Goal: Information Seeking & Learning: Learn about a topic

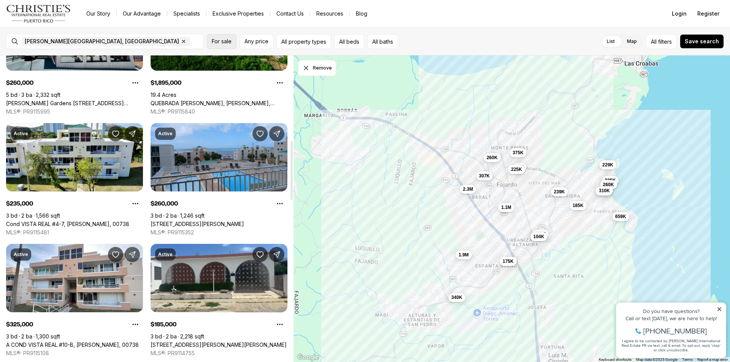
scroll to position [444, 0]
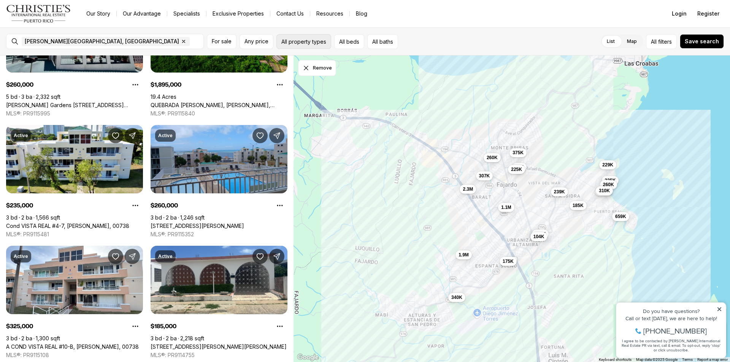
click at [300, 42] on button "All property types" at bounding box center [304, 41] width 55 height 15
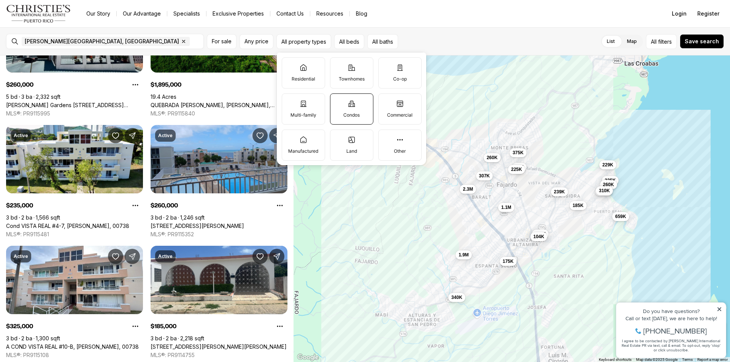
click at [358, 112] on p "Condos" at bounding box center [351, 115] width 16 height 6
click at [338, 102] on button "Condos" at bounding box center [335, 98] width 8 height 8
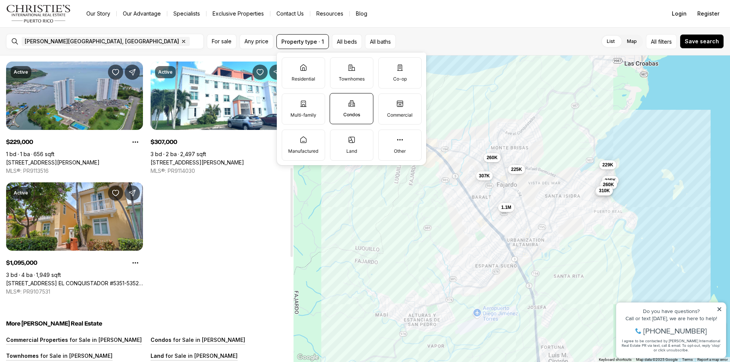
scroll to position [401, 0]
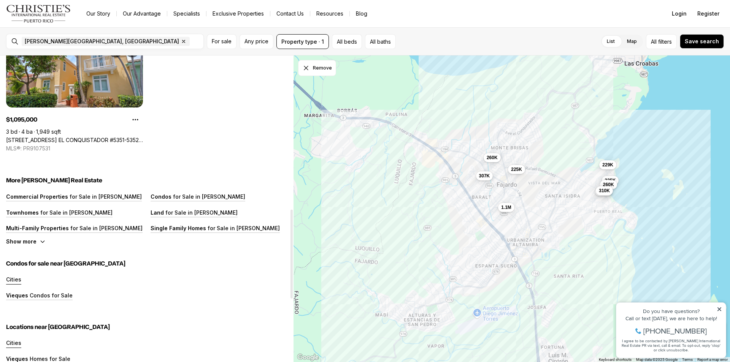
scroll to position [530, 0]
click at [172, 197] on p "for Sale in Fajardo" at bounding box center [209, 196] width 74 height 6
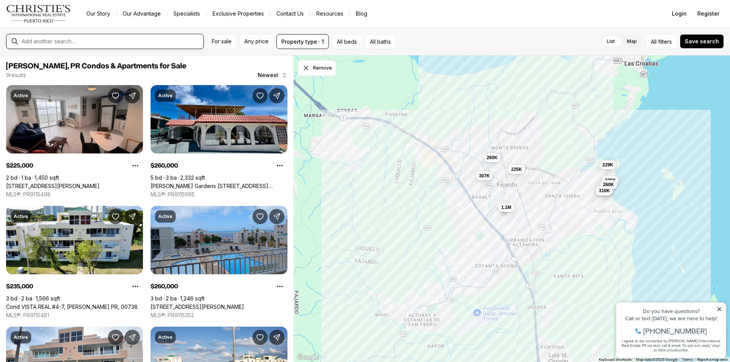
click at [139, 41] on input "text" at bounding box center [111, 41] width 179 height 6
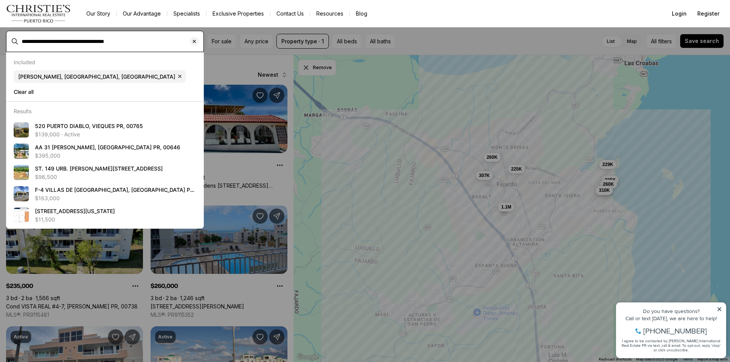
type input "**********"
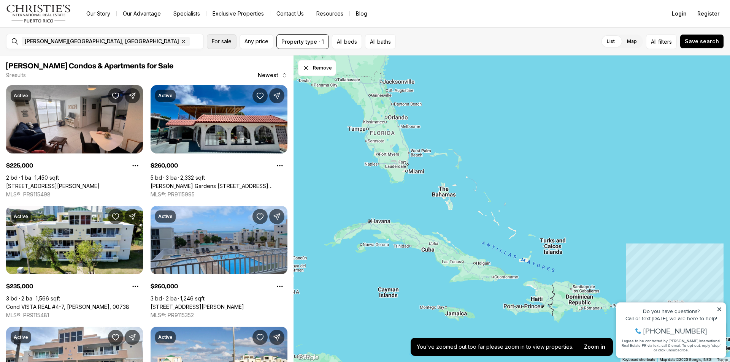
click at [231, 45] on button "For sale" at bounding box center [222, 41] width 30 height 15
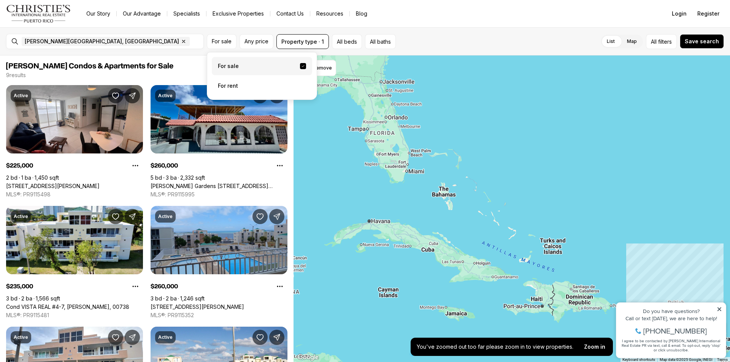
click at [226, 66] on label "For sale" at bounding box center [262, 66] width 100 height 18
click at [300, 66] on button "For sale" at bounding box center [303, 66] width 6 height 6
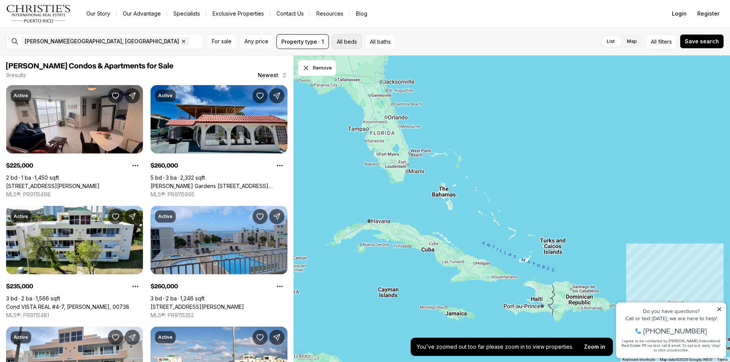
click at [343, 41] on button "All beds" at bounding box center [347, 41] width 30 height 15
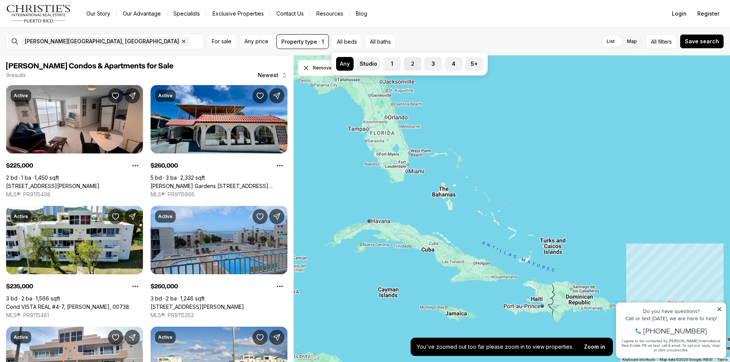
click at [413, 65] on label "2" at bounding box center [412, 64] width 17 height 14
click at [412, 65] on button "2" at bounding box center [408, 61] width 8 height 8
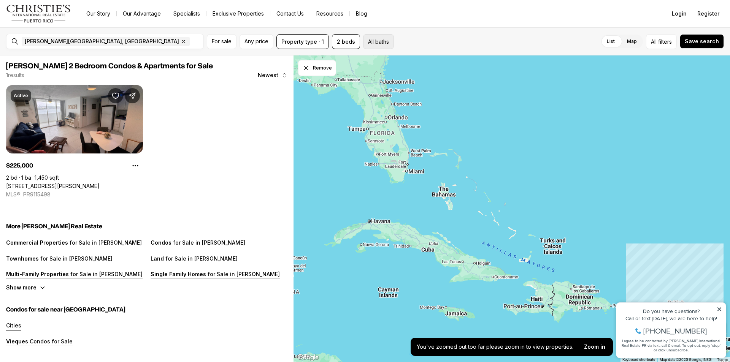
click at [380, 45] on button "All baths" at bounding box center [378, 41] width 31 height 15
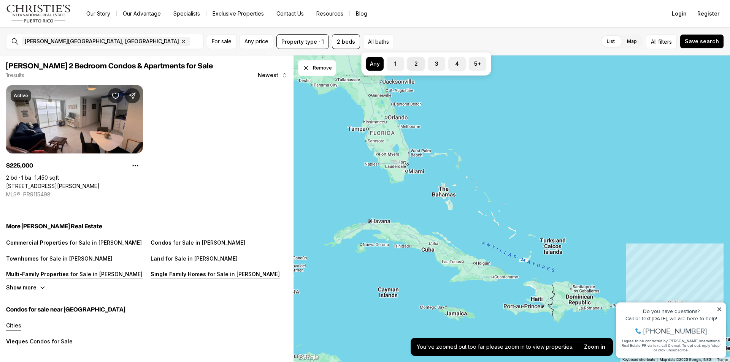
click at [419, 65] on label "2" at bounding box center [415, 64] width 17 height 14
click at [415, 65] on button "2" at bounding box center [411, 61] width 8 height 8
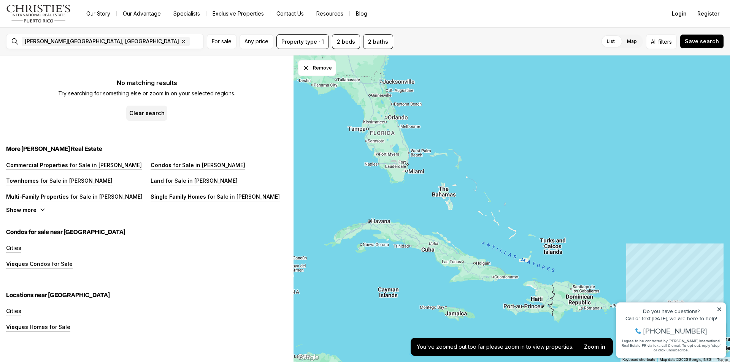
click at [193, 197] on p "Single Family Homes" at bounding box center [179, 197] width 56 height 6
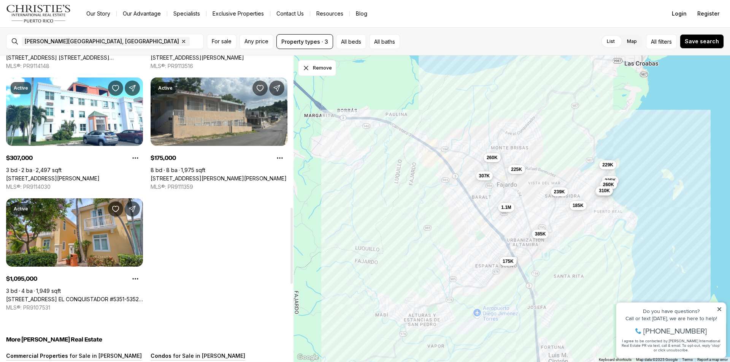
scroll to position [613, 0]
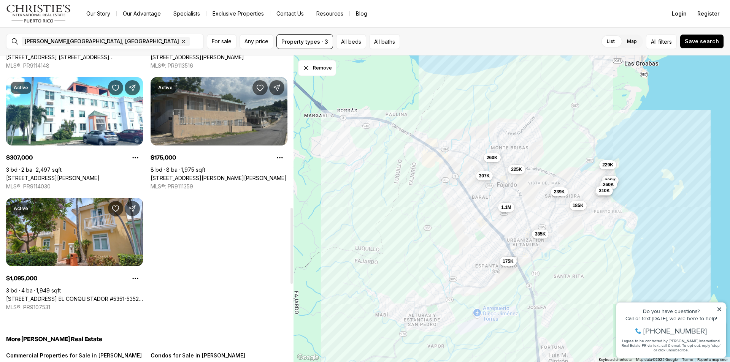
click at [206, 175] on link "[STREET_ADDRESS][PERSON_NAME][PERSON_NAME]" at bounding box center [219, 178] width 136 height 7
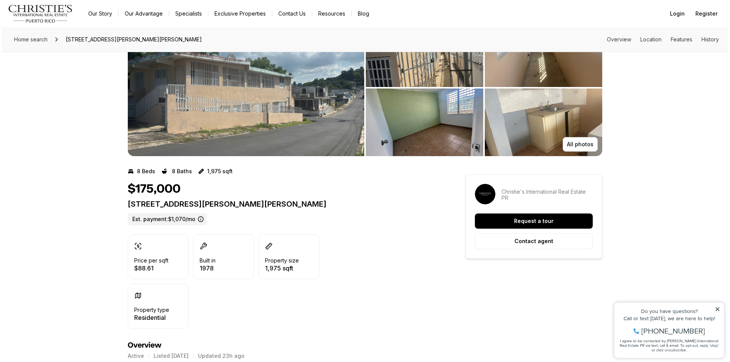
scroll to position [44, 0]
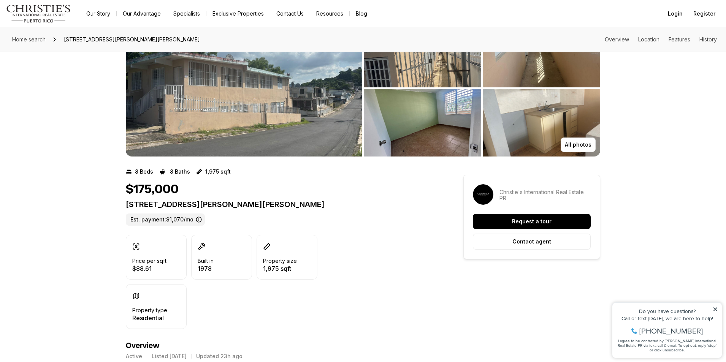
click at [321, 126] on img "View image gallery" at bounding box center [244, 88] width 237 height 137
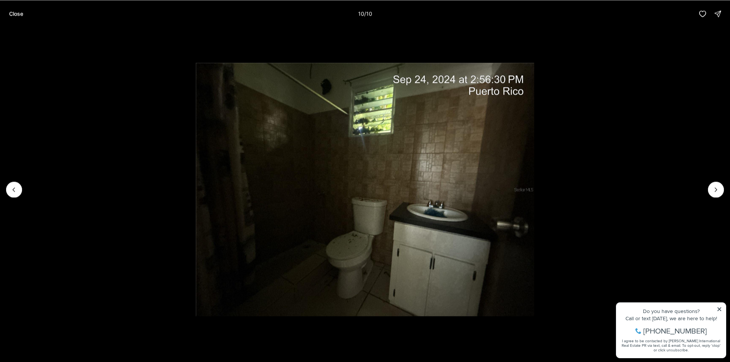
click at [717, 189] on div at bounding box center [716, 190] width 16 height 16
click at [716, 189] on div at bounding box center [716, 190] width 16 height 16
click at [721, 308] on li "10 of 10" at bounding box center [365, 189] width 730 height 324
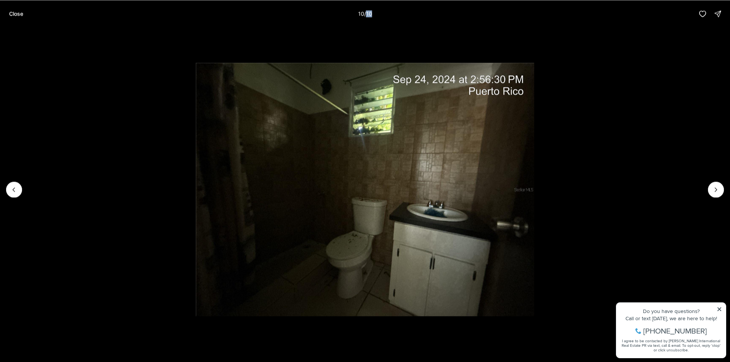
click at [719, 309] on li "10 of 10" at bounding box center [365, 189] width 730 height 324
click at [718, 312] on li "10 of 10" at bounding box center [365, 189] width 730 height 324
